Goal: Task Accomplishment & Management: Manage account settings

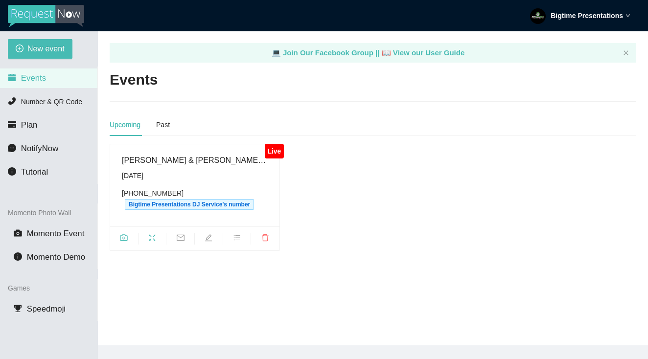
click at [186, 179] on div "Saturday, August 23rd" at bounding box center [195, 175] width 146 height 11
click at [165, 122] on div "Past" at bounding box center [163, 124] width 14 height 11
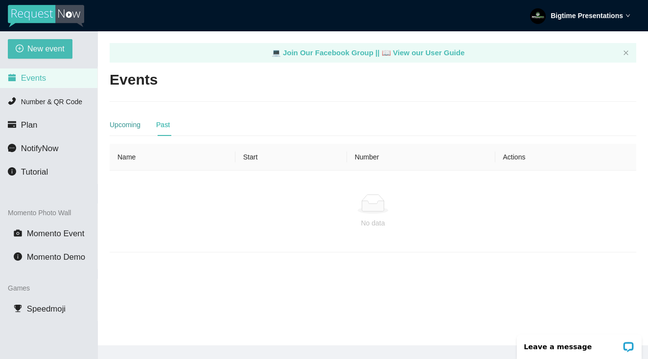
click at [124, 122] on div "Upcoming" at bounding box center [125, 124] width 31 height 11
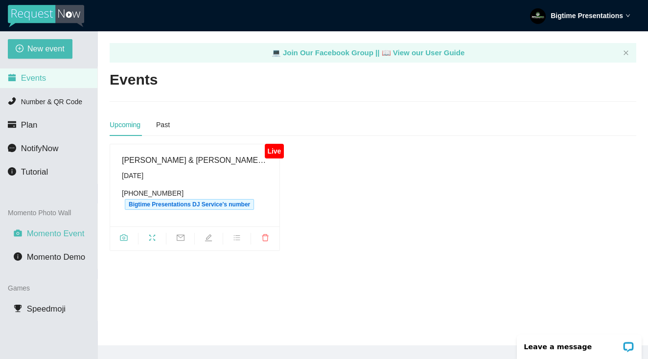
click at [63, 234] on span "Momento Event" at bounding box center [56, 233] width 58 height 9
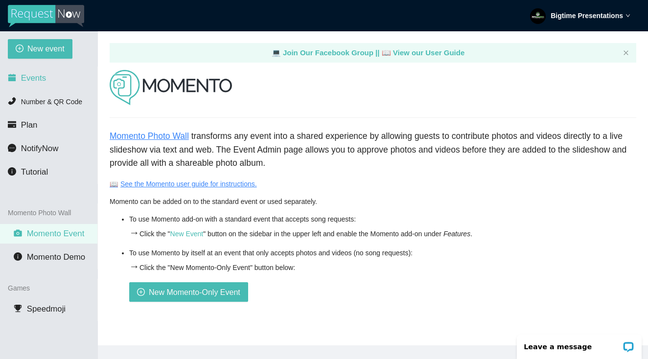
click at [47, 83] on li "Events" at bounding box center [48, 79] width 97 height 20
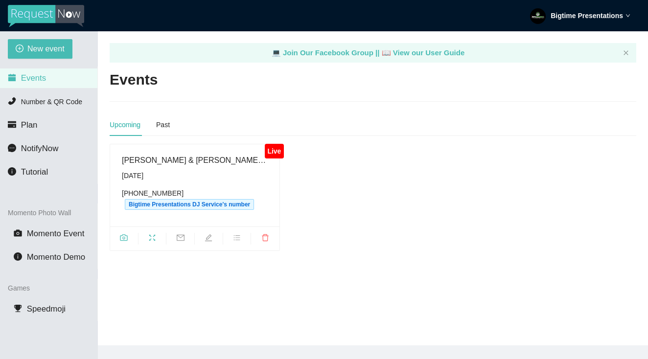
click at [165, 180] on div "Saturday, August 23rd" at bounding box center [195, 175] width 146 height 11
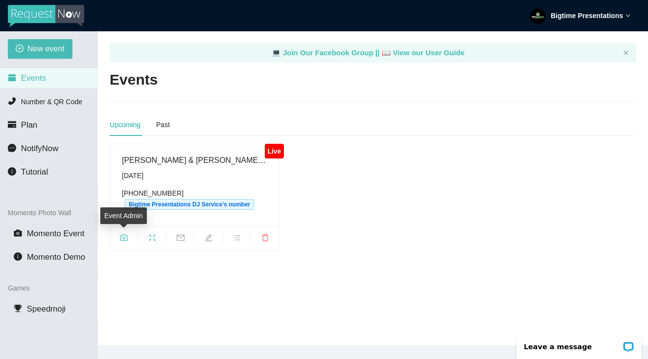
click at [126, 235] on icon "camera" at bounding box center [123, 238] width 7 height 6
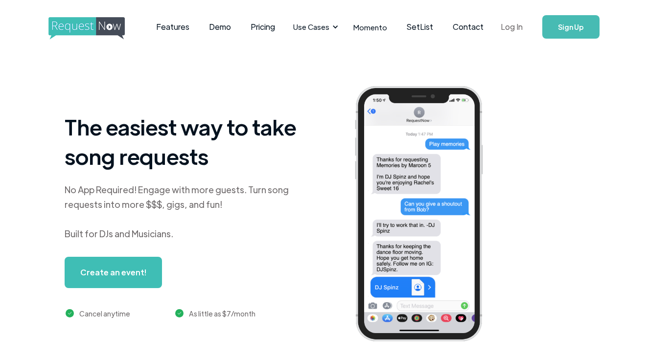
click at [506, 27] on link "Log In" at bounding box center [512, 27] width 42 height 34
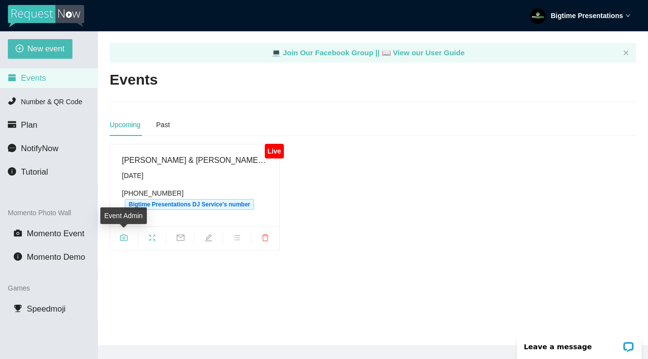
click at [127, 234] on icon "camera" at bounding box center [124, 238] width 8 height 8
